Goal: Browse casually: Explore the website without a specific task or goal

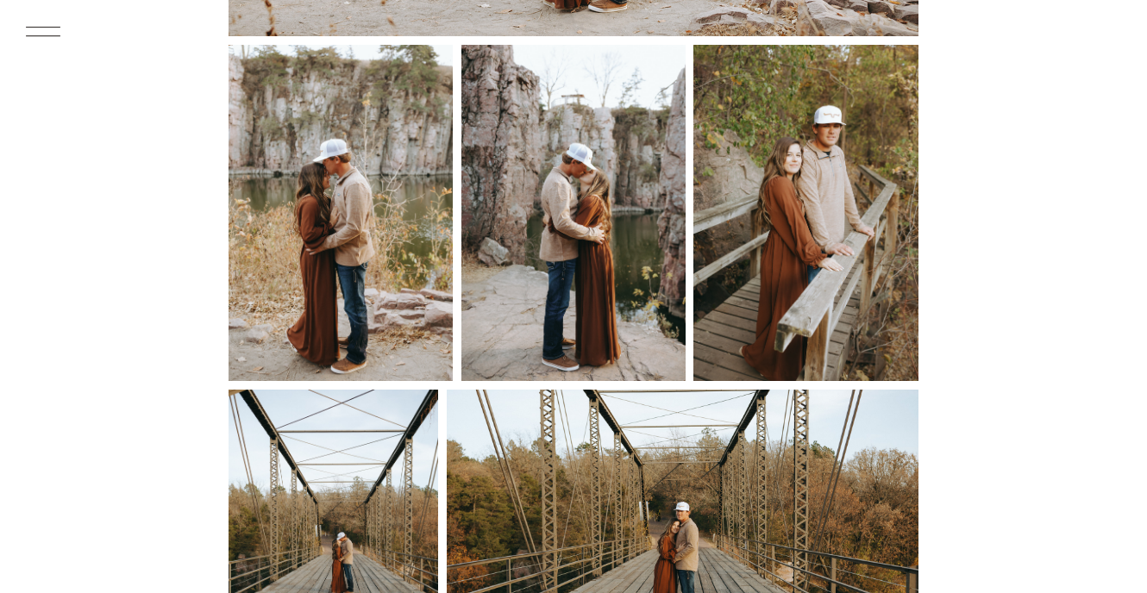
scroll to position [4446, 0]
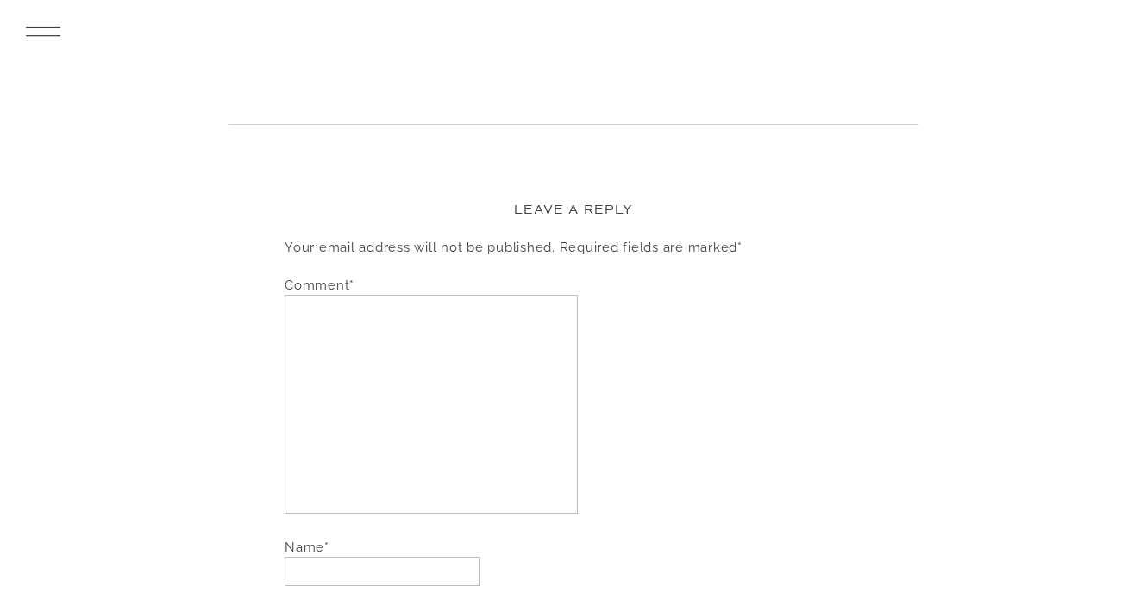
scroll to position [17043, 0]
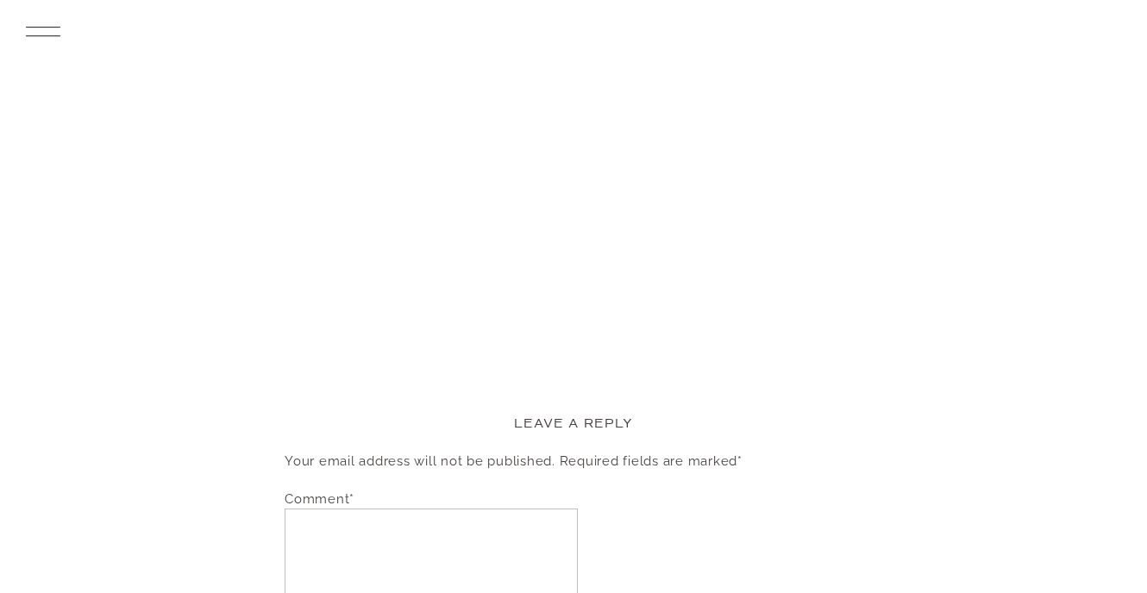
scroll to position [3941, 0]
